Goal: Information Seeking & Learning: Learn about a topic

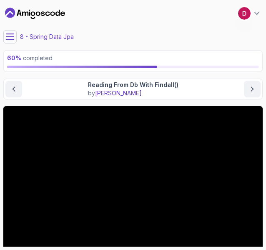
click at [10, 40] on icon at bounding box center [10, 37] width 8 height 8
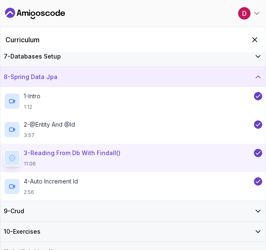
scroll to position [133, 0]
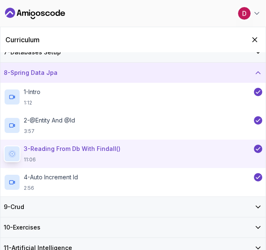
click at [87, 206] on div "9 - Crud" at bounding box center [133, 206] width 259 height 8
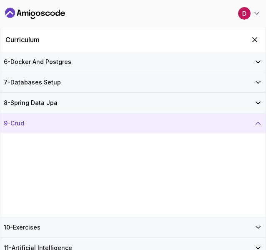
scroll to position [103, 0]
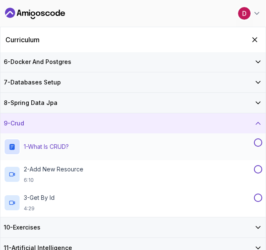
click at [117, 148] on div "1 - What is CRUD? Text" at bounding box center [128, 146] width 249 height 17
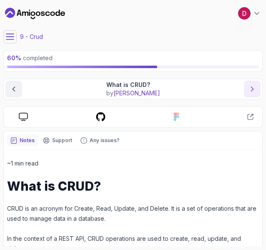
click at [254, 91] on icon "next content" at bounding box center [252, 89] width 8 height 8
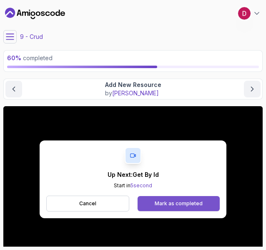
click at [156, 202] on div "Mark as completed" at bounding box center [179, 203] width 48 height 7
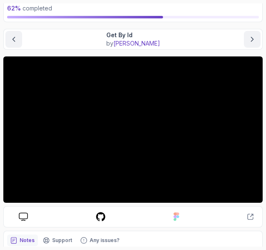
scroll to position [50, 0]
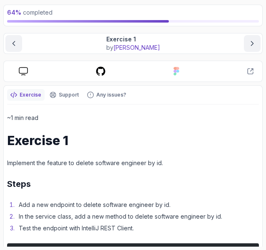
scroll to position [43, 0]
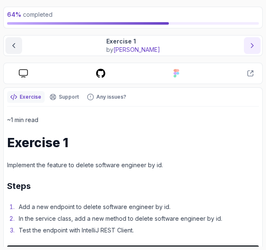
click at [255, 40] on button "next content" at bounding box center [252, 45] width 17 height 17
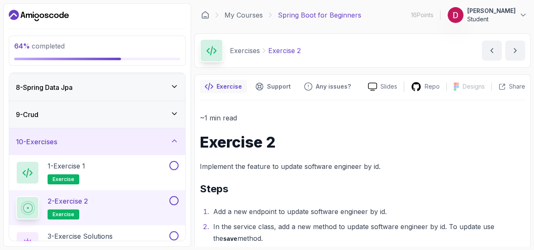
scroll to position [260, 0]
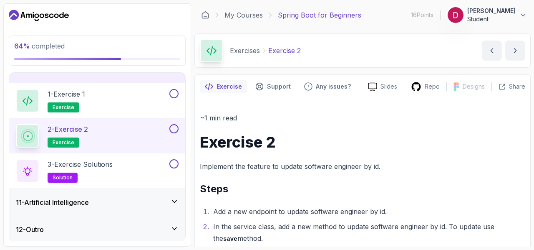
click at [157, 201] on div "11 - Artificial Intelligence" at bounding box center [97, 202] width 163 height 10
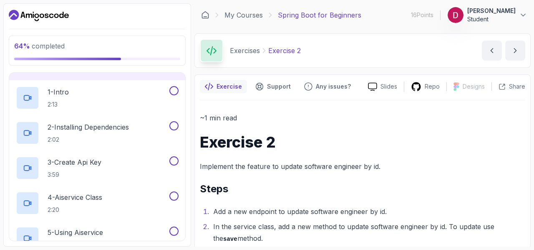
scroll to position [400, 0]
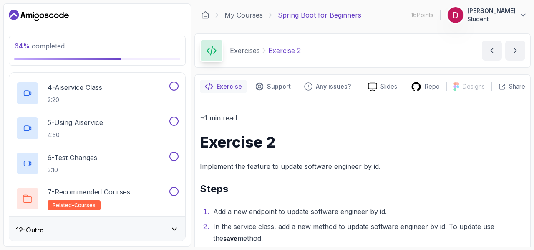
click at [152, 234] on div "12 - Outro" at bounding box center [97, 229] width 176 height 27
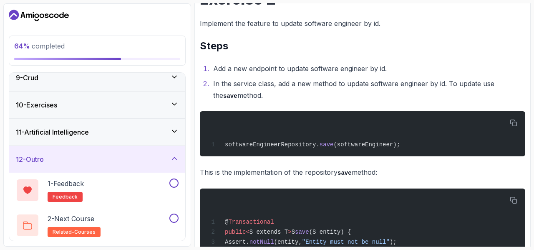
scroll to position [0, 0]
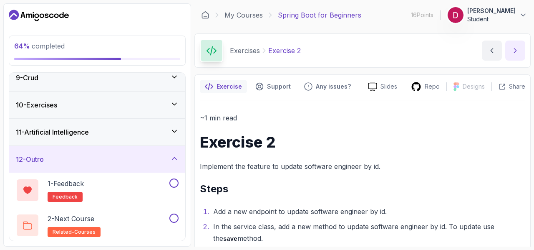
click at [266, 55] on button "next content" at bounding box center [515, 50] width 20 height 20
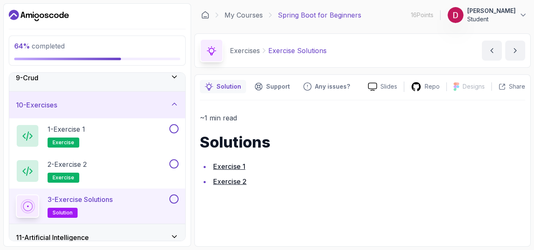
click at [236, 182] on link "Exercise 2" at bounding box center [229, 181] width 33 height 8
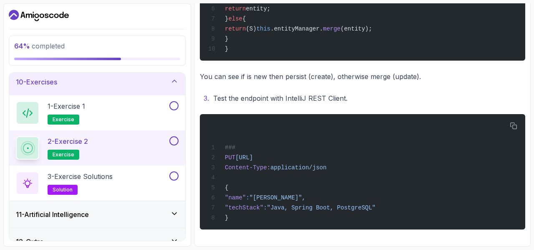
scroll to position [260, 0]
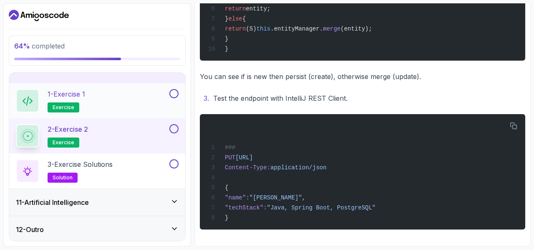
click at [177, 93] on button at bounding box center [173, 93] width 9 height 9
click at [177, 124] on button at bounding box center [173, 128] width 9 height 9
click at [174, 160] on button at bounding box center [173, 163] width 9 height 9
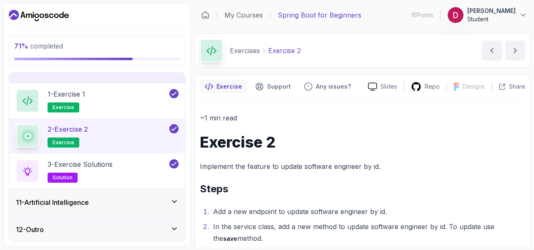
click at [121, 195] on div "11 - Artificial Intelligence" at bounding box center [97, 202] width 176 height 27
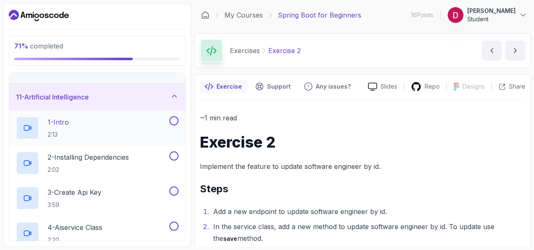
click at [112, 118] on div "1 - Intro 2:13" at bounding box center [92, 127] width 152 height 23
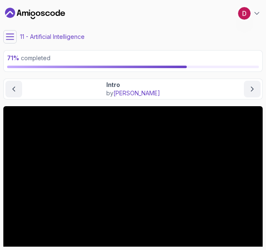
click at [9, 37] on icon at bounding box center [10, 36] width 8 height 5
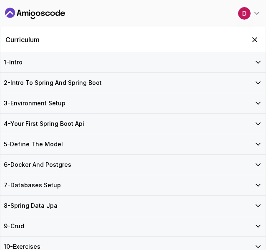
scroll to position [216, 0]
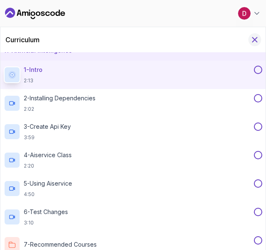
click at [254, 36] on icon "Hide Curriculum for mobile" at bounding box center [254, 39] width 9 height 9
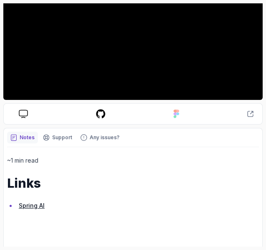
scroll to position [153, 0]
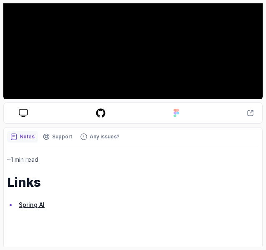
click at [38, 202] on link "Spring AI" at bounding box center [32, 204] width 26 height 7
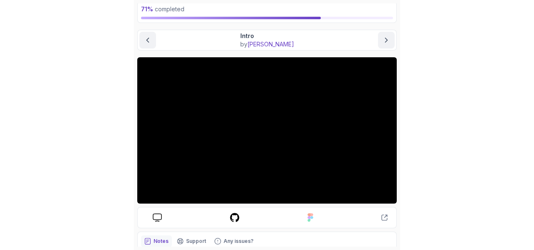
scroll to position [51, 0]
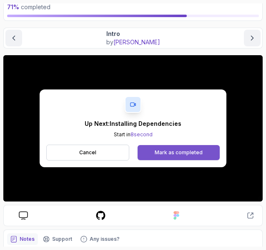
click at [207, 157] on button "Mark as completed" at bounding box center [179, 152] width 82 height 15
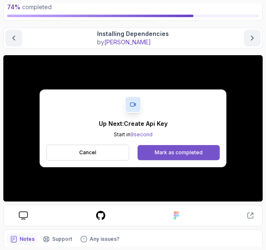
click at [189, 146] on button "Mark as completed" at bounding box center [179, 152] width 82 height 15
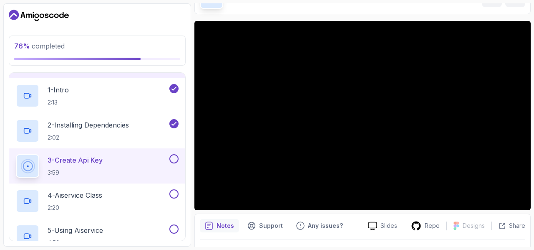
scroll to position [54, 0]
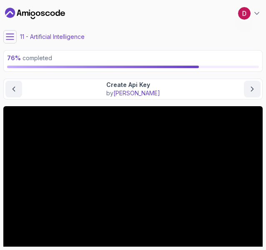
click at [8, 33] on icon at bounding box center [10, 37] width 8 height 8
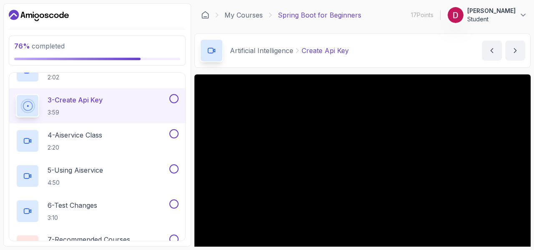
scroll to position [400, 0]
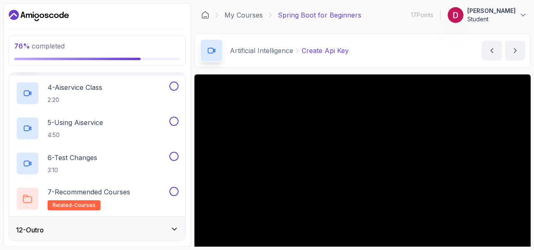
click at [94, 236] on div "12 - Outro" at bounding box center [97, 229] width 176 height 27
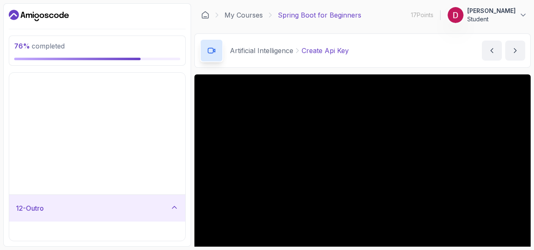
scroll to position [155, 0]
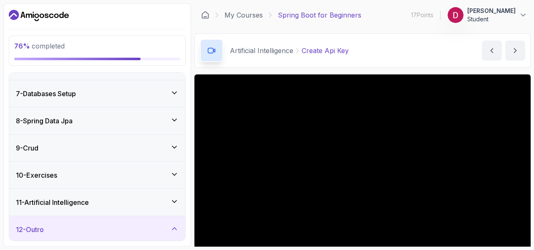
click at [116, 226] on div "12 - Outro" at bounding box center [97, 229] width 163 height 10
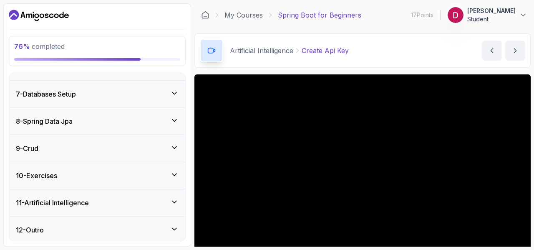
click at [116, 226] on div "12 - Outro" at bounding box center [97, 230] width 163 height 10
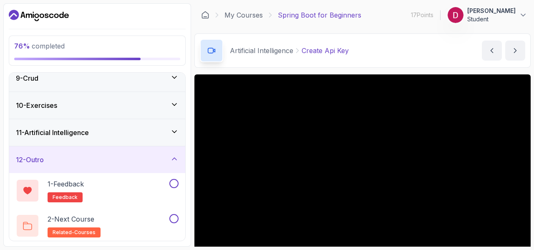
scroll to position [225, 0]
click at [153, 154] on div "12 - Outro" at bounding box center [97, 159] width 163 height 10
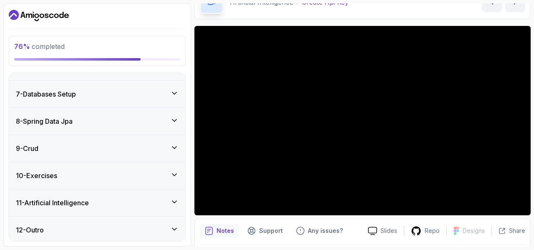
scroll to position [51, 0]
